Goal: Transaction & Acquisition: Purchase product/service

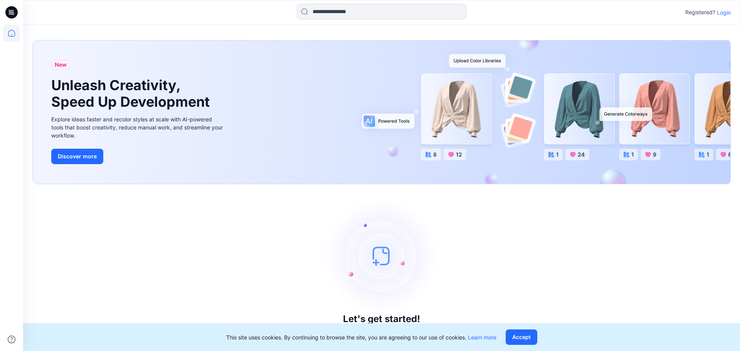
click at [724, 17] on div "Registered? Login" at bounding box center [707, 12] width 45 height 9
click at [723, 15] on p "Login" at bounding box center [724, 12] width 14 height 8
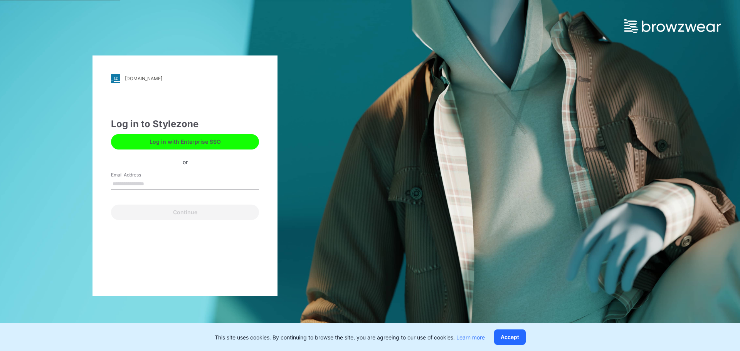
click at [165, 185] on input "Email Address" at bounding box center [185, 185] width 148 height 12
type input "**********"
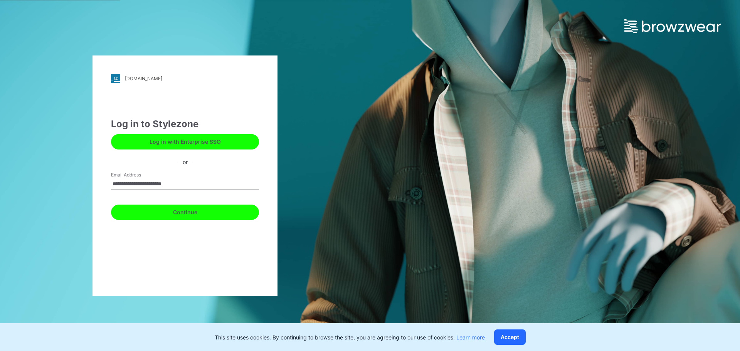
click at [165, 209] on button "Continue" at bounding box center [185, 212] width 148 height 15
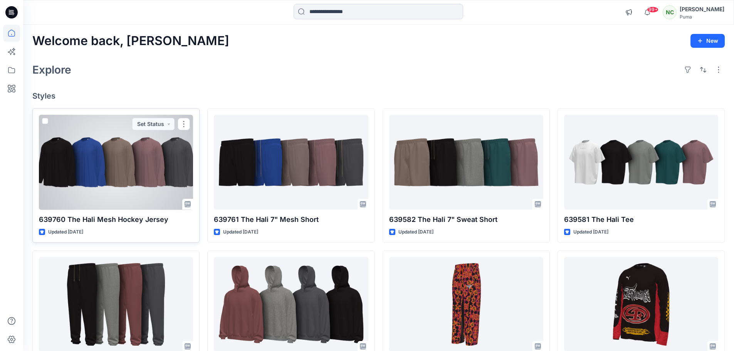
click at [116, 178] on div at bounding box center [116, 162] width 154 height 95
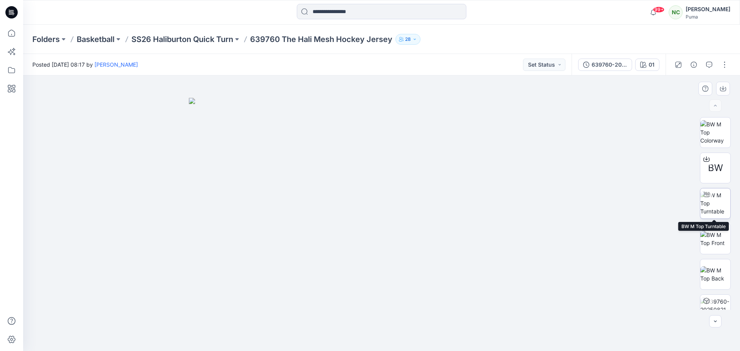
click at [706, 203] on img at bounding box center [716, 203] width 30 height 24
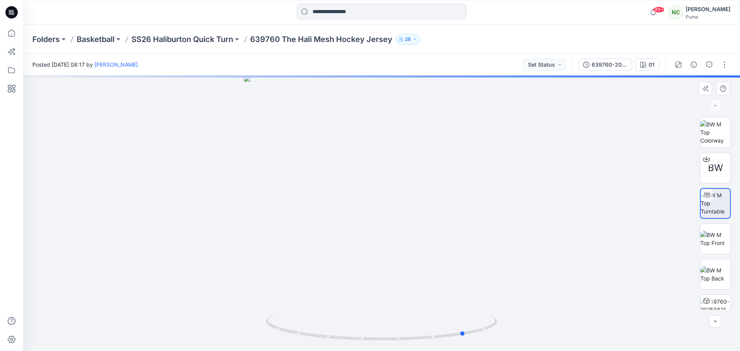
drag, startPoint x: 479, startPoint y: 330, endPoint x: 453, endPoint y: 270, distance: 65.5
click at [333, 344] on div at bounding box center [381, 214] width 717 height 276
click at [712, 130] on img at bounding box center [716, 132] width 30 height 24
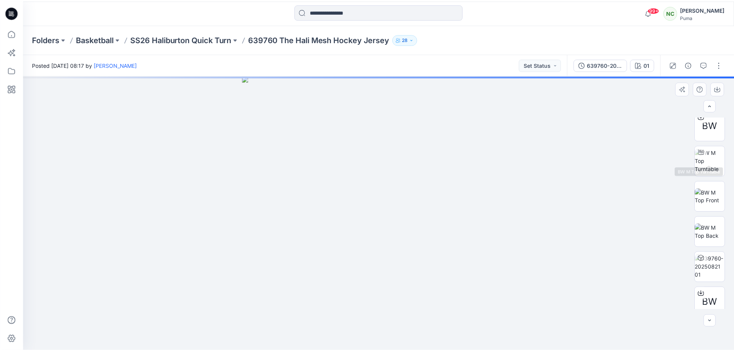
scroll to position [86, 0]
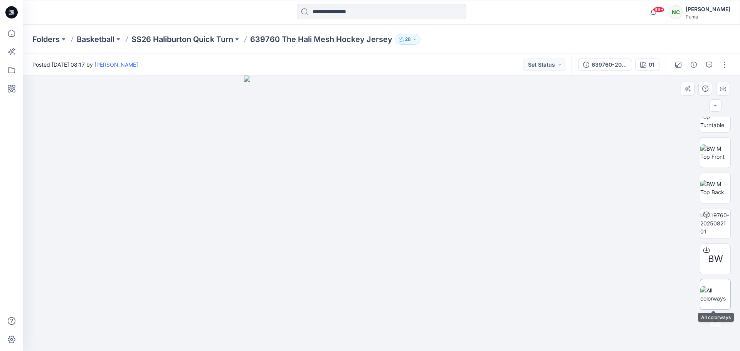
click at [710, 288] on img at bounding box center [716, 294] width 30 height 16
click at [368, 228] on img at bounding box center [382, 225] width 386 height 254
drag, startPoint x: 410, startPoint y: 233, endPoint x: 431, endPoint y: 236, distance: 20.7
click at [431, 236] on img at bounding box center [382, 225] width 386 height 254
click at [193, 41] on p "SS26 Haliburton Quick Turn" at bounding box center [182, 39] width 102 height 11
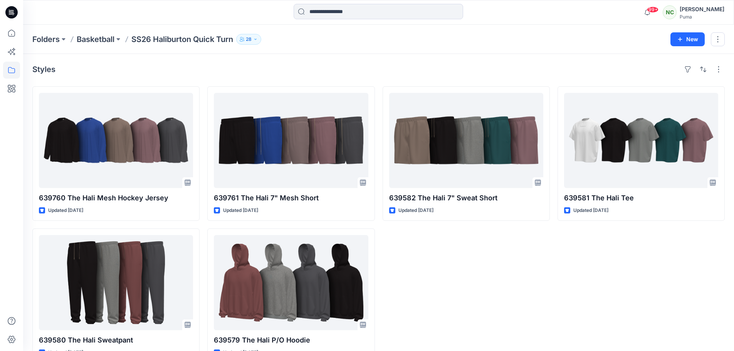
scroll to position [21, 0]
